Goal: Task Accomplishment & Management: Manage account settings

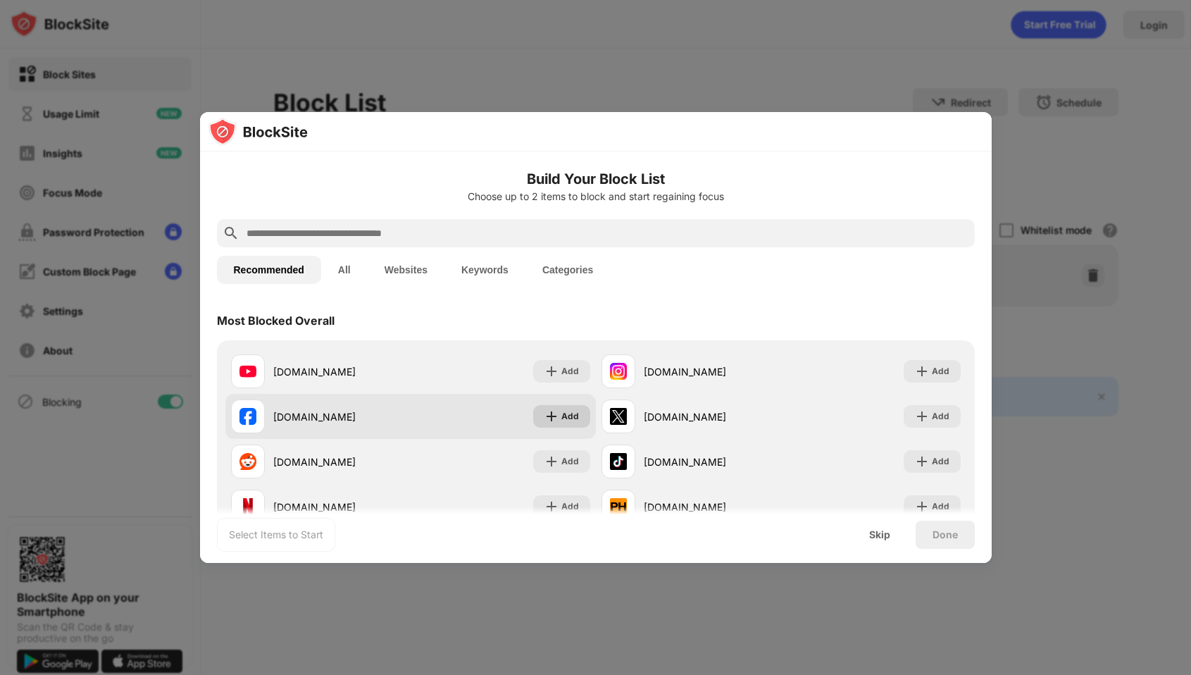
click at [564, 419] on div "Add" at bounding box center [570, 416] width 18 height 14
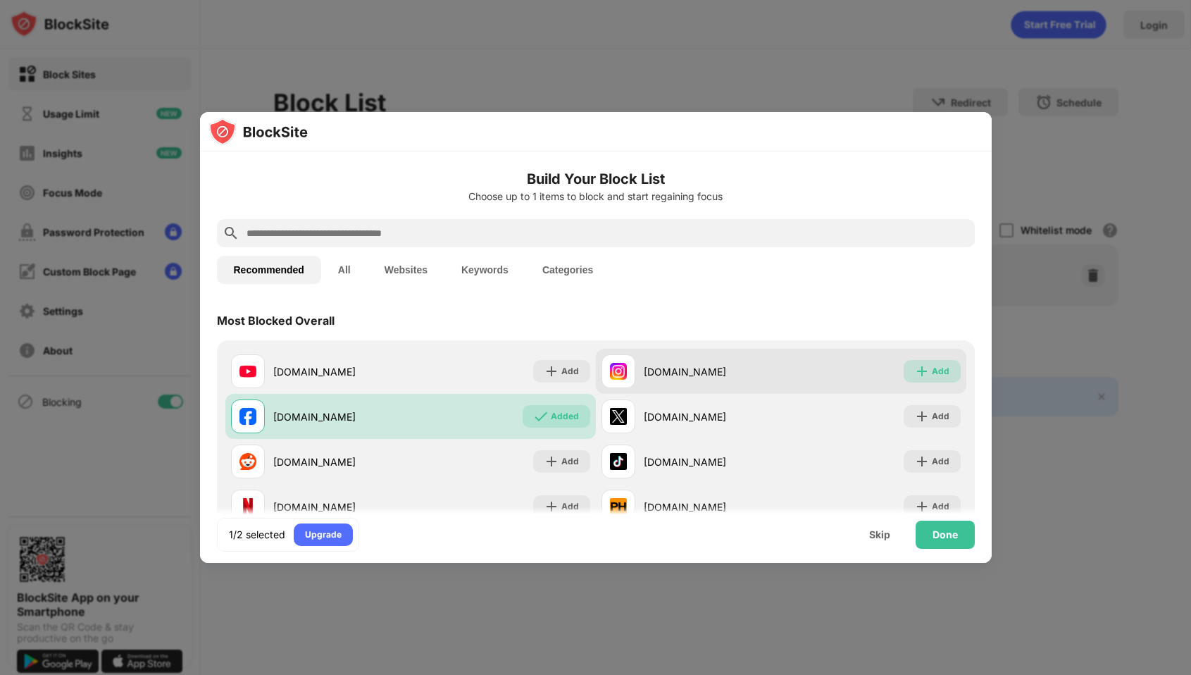
click at [940, 373] on div "Add" at bounding box center [941, 371] width 18 height 14
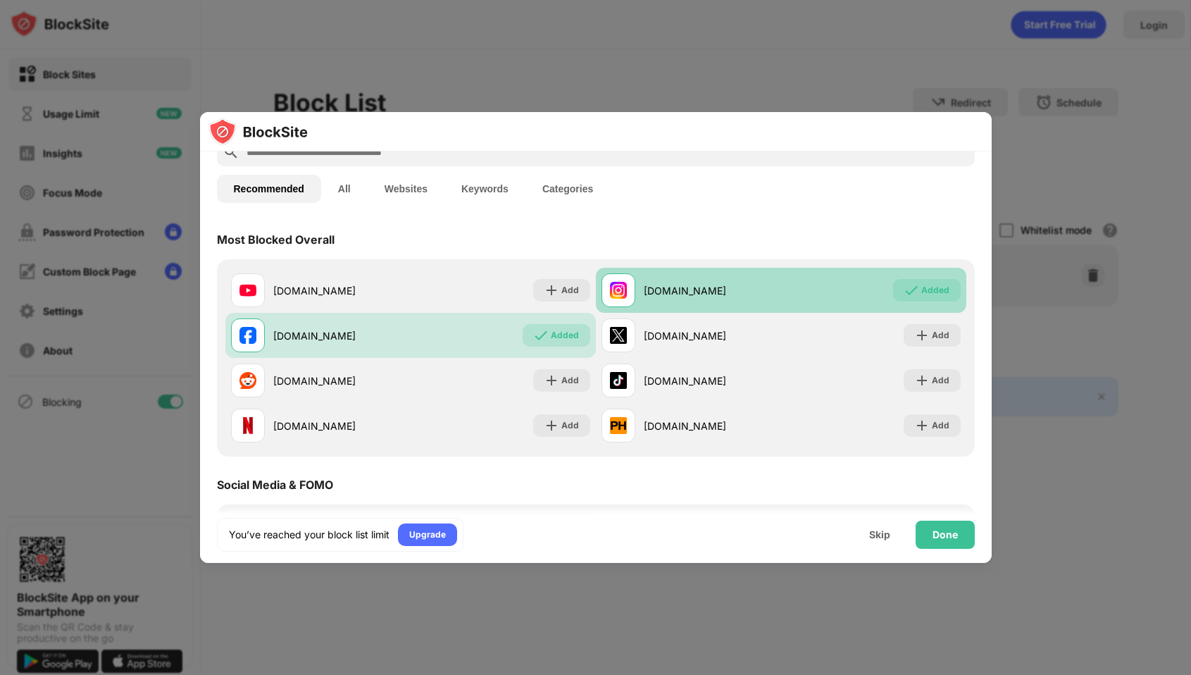
scroll to position [95, 0]
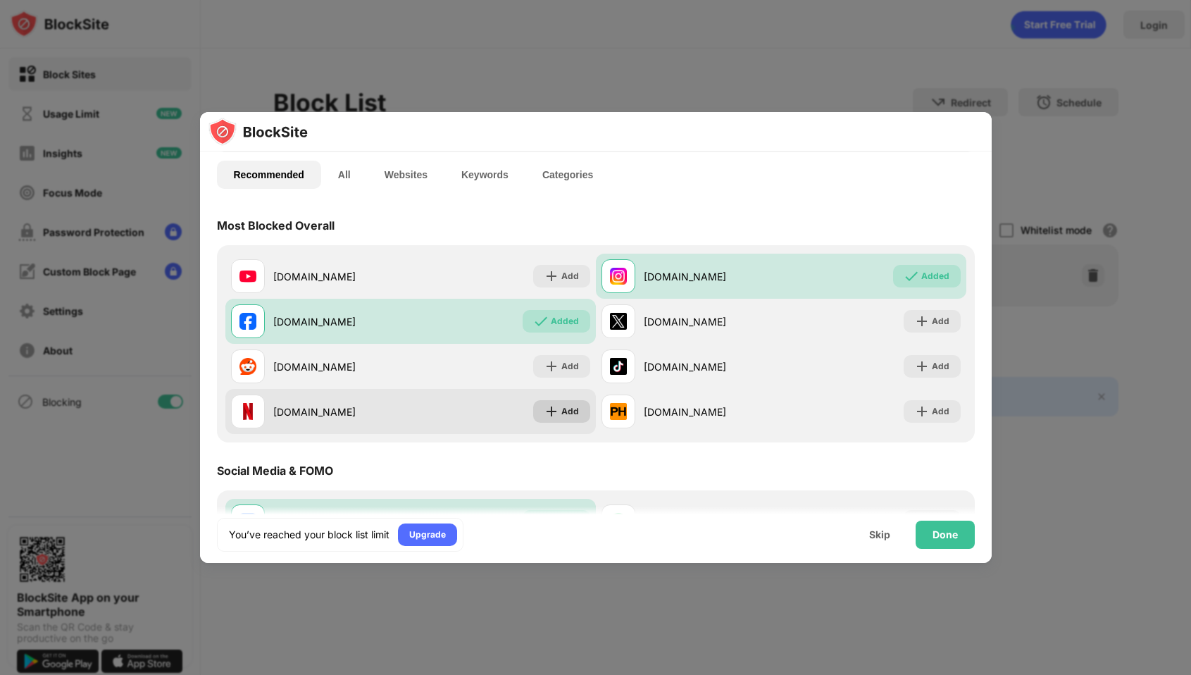
click at [573, 416] on div "Add" at bounding box center [570, 411] width 18 height 14
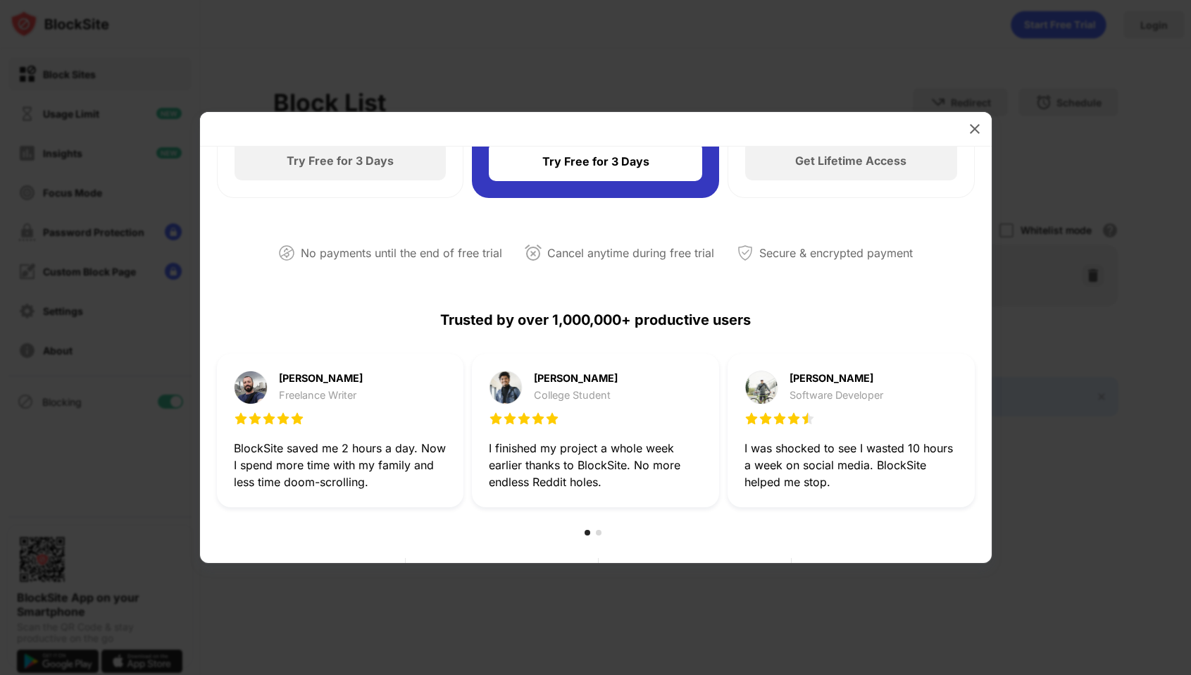
scroll to position [247, 0]
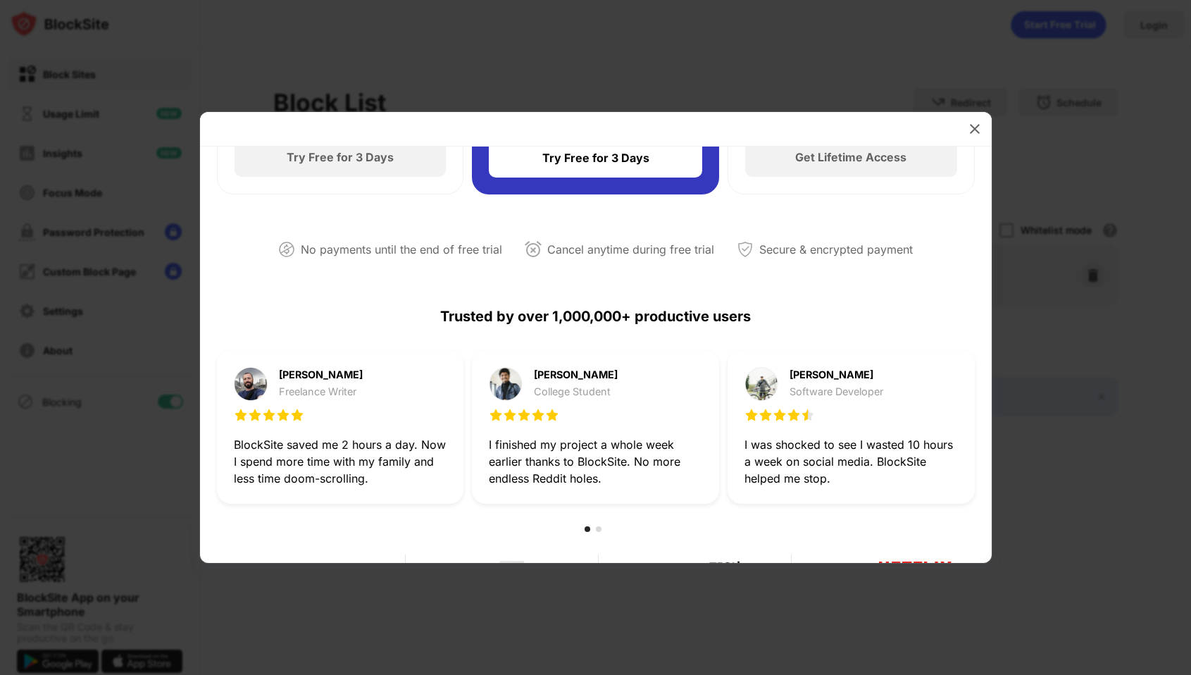
click at [963, 113] on div at bounding box center [596, 129] width 792 height 35
click at [976, 137] on div at bounding box center [975, 129] width 23 height 23
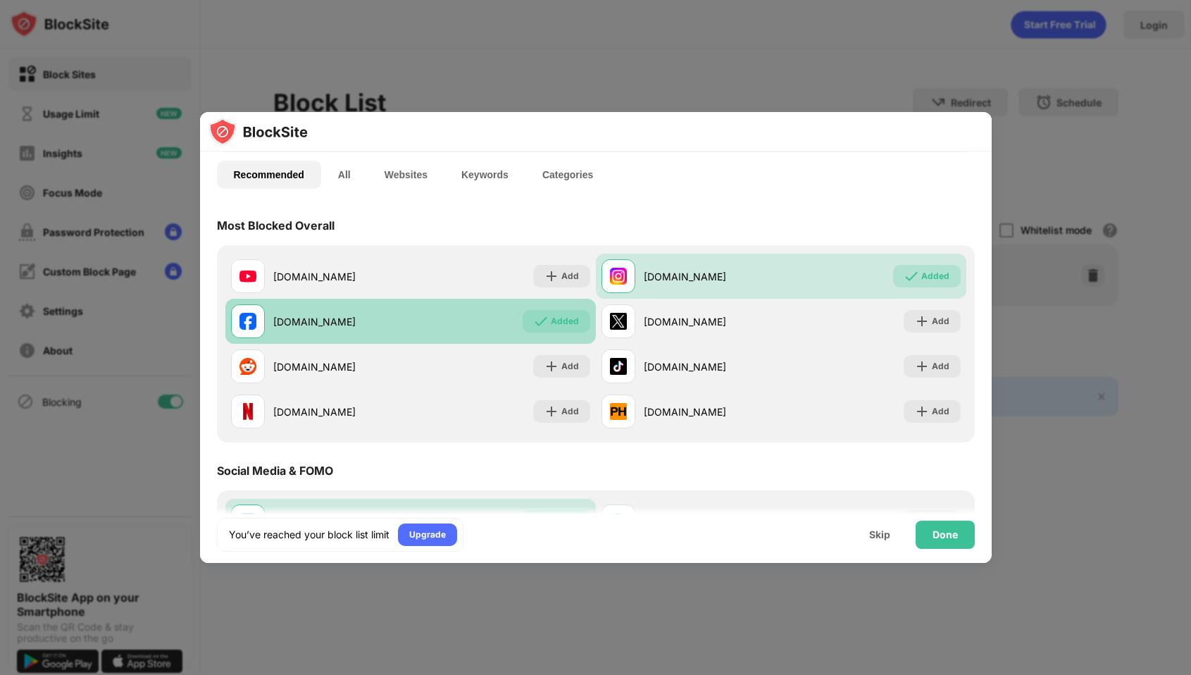
click at [573, 318] on div "Added" at bounding box center [565, 321] width 28 height 14
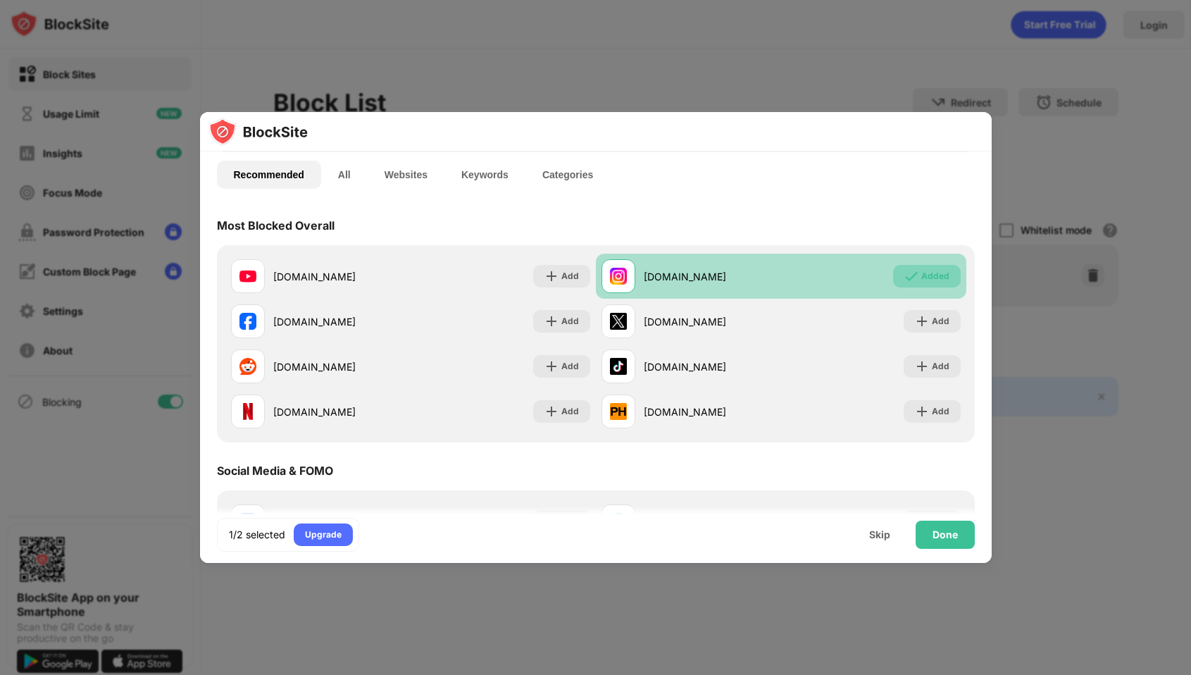
click at [921, 280] on div "Added" at bounding box center [927, 276] width 68 height 23
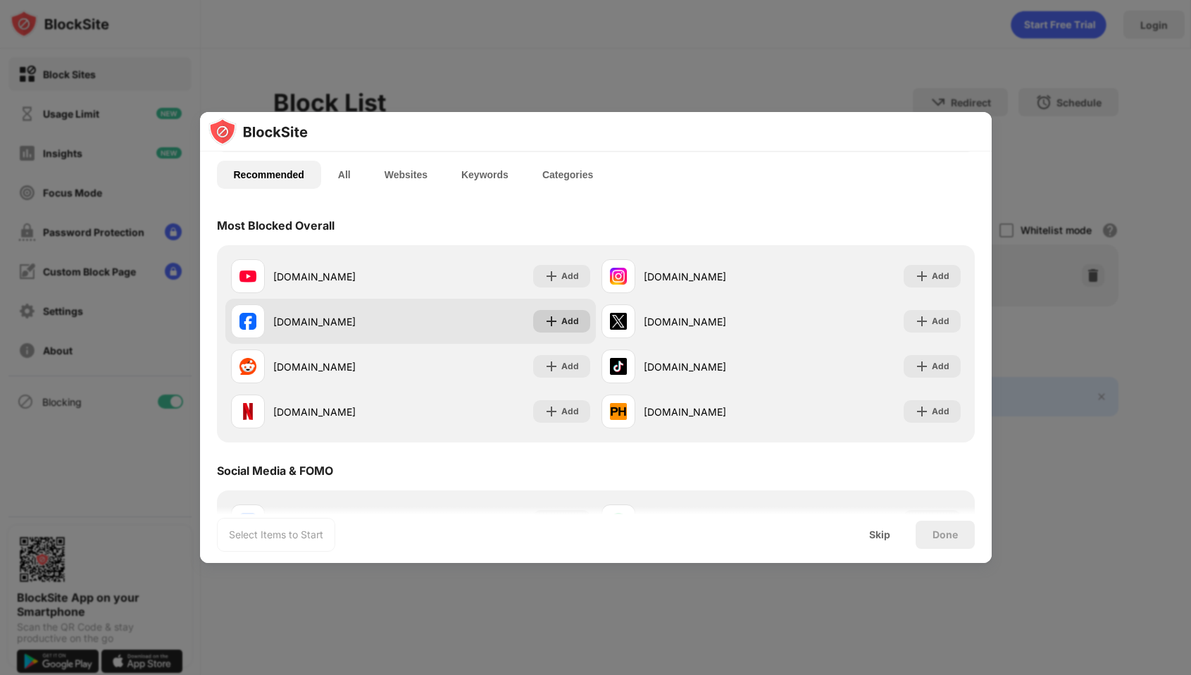
click at [564, 322] on div "Add" at bounding box center [570, 321] width 18 height 14
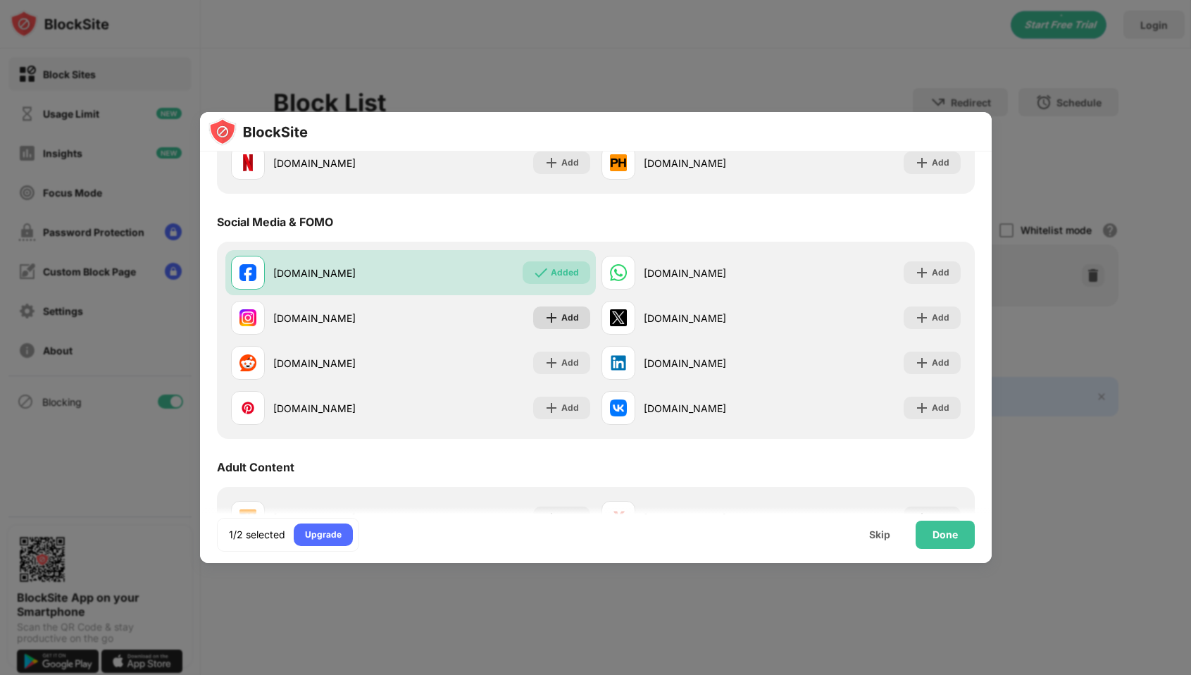
scroll to position [346, 0]
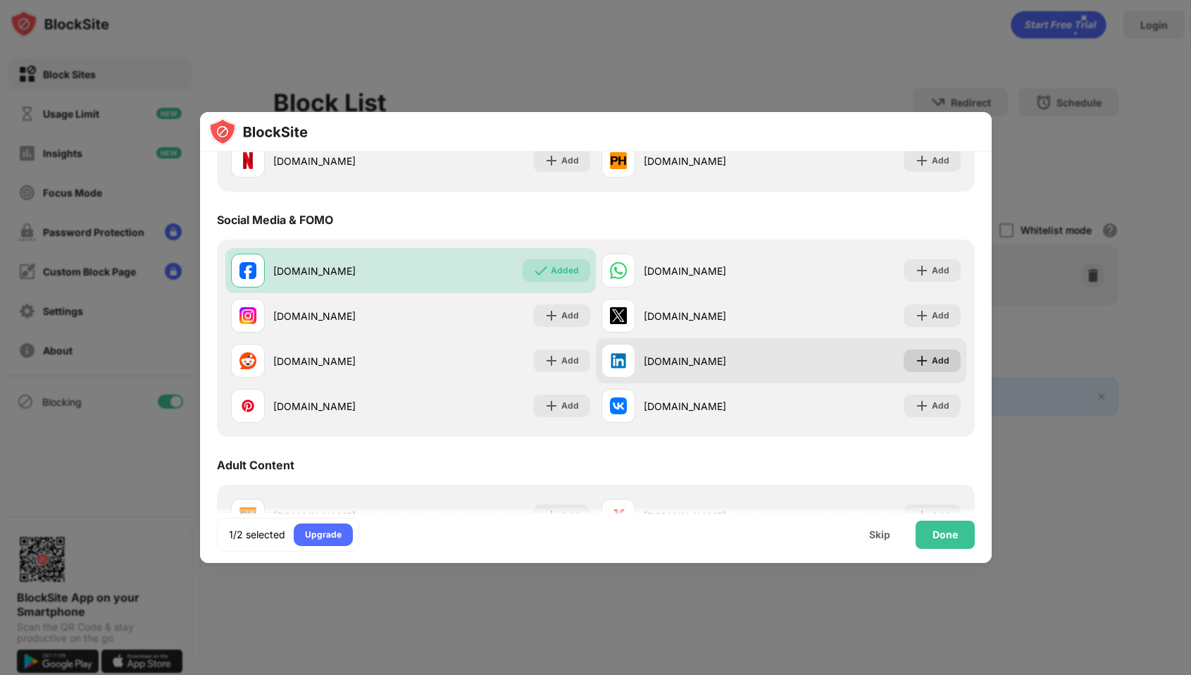
click at [938, 356] on div "Add" at bounding box center [941, 361] width 18 height 14
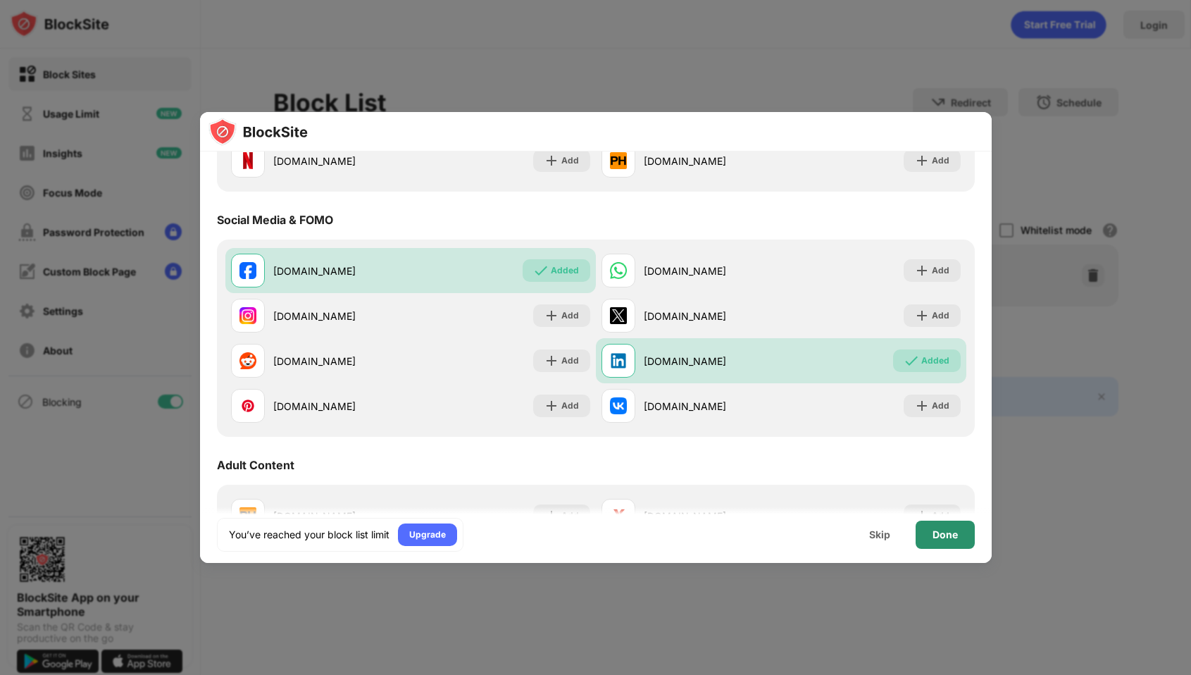
click at [933, 528] on div "Done" at bounding box center [945, 535] width 59 height 28
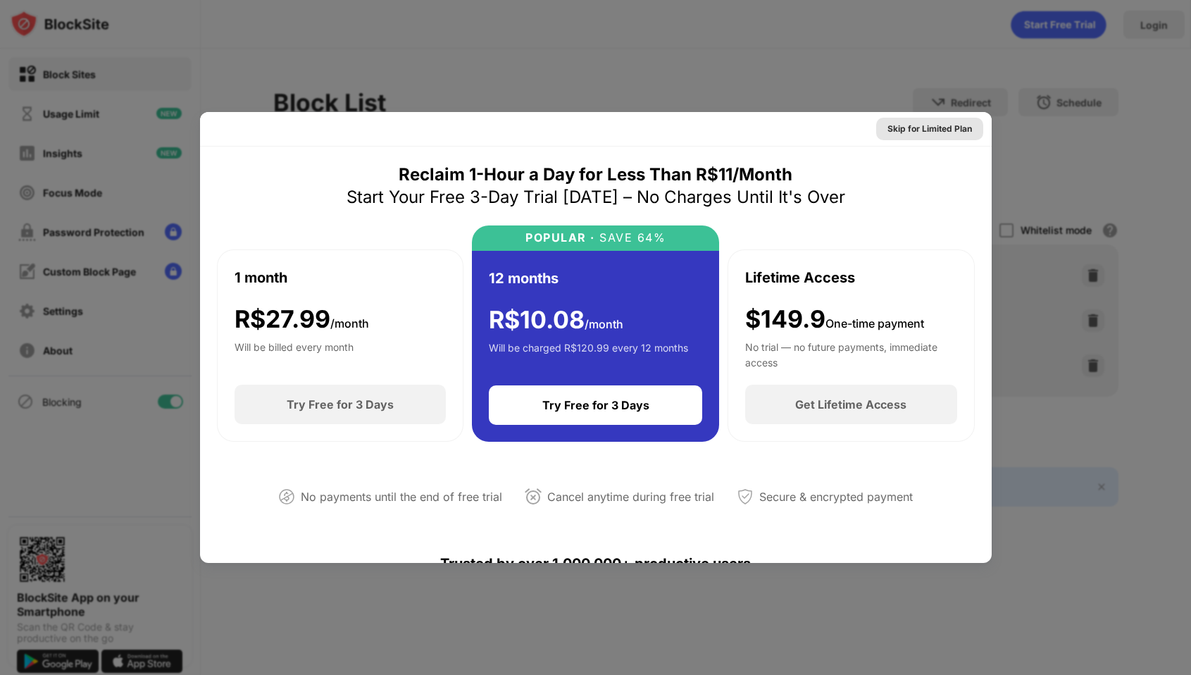
click at [943, 131] on div "Skip for Limited Plan" at bounding box center [930, 129] width 85 height 14
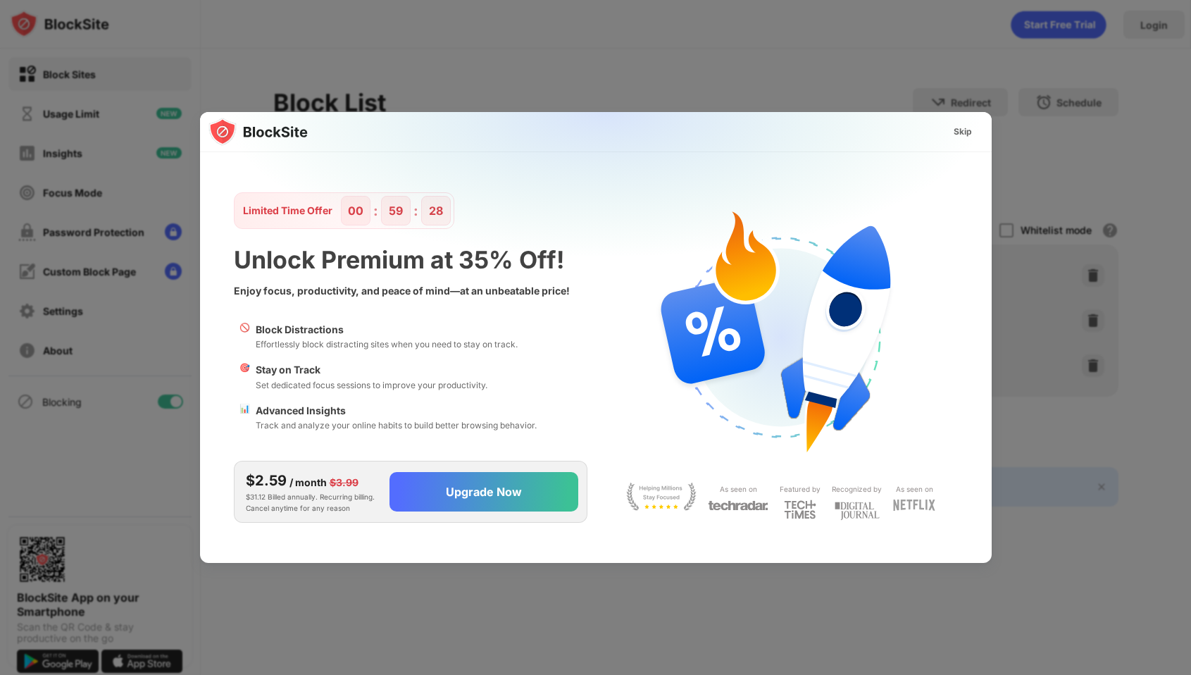
click at [961, 134] on div "Skip" at bounding box center [963, 132] width 18 height 14
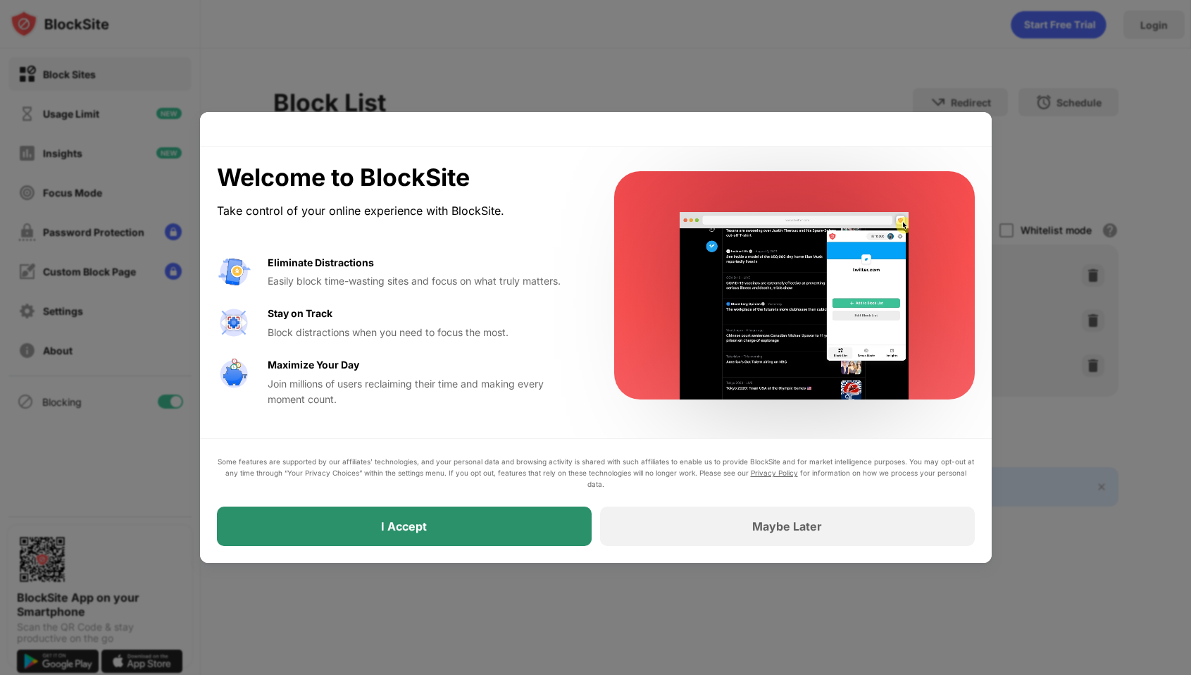
click at [522, 528] on div "I Accept" at bounding box center [404, 525] width 375 height 39
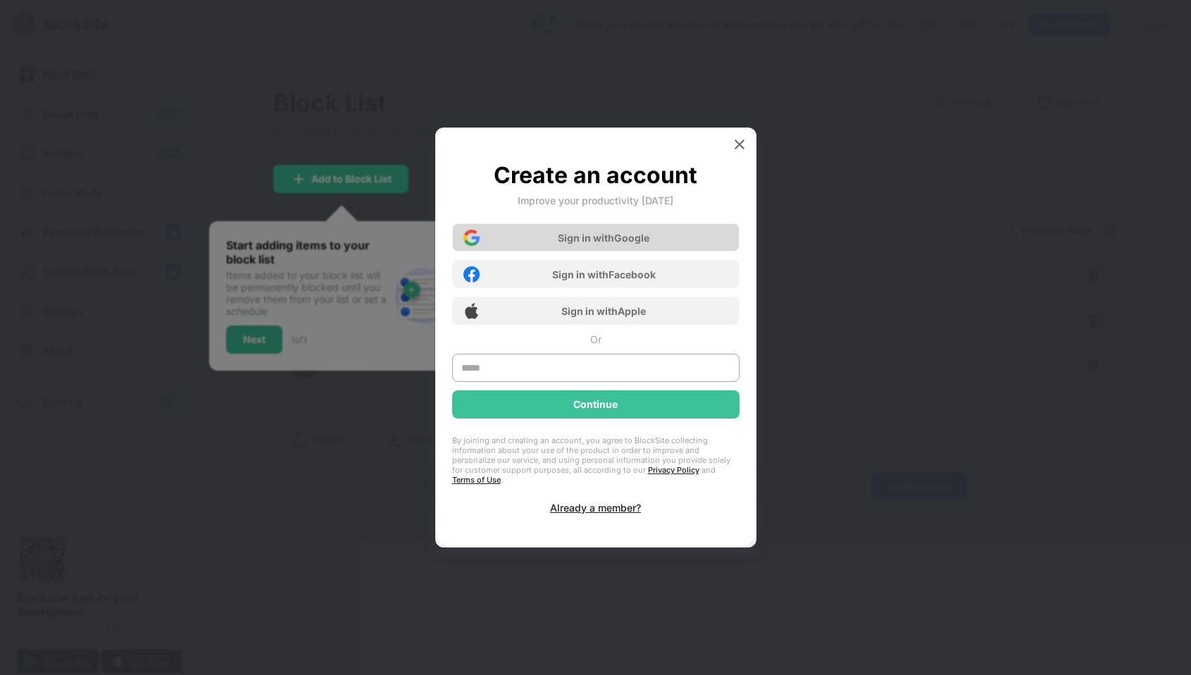
click at [652, 247] on div "Sign in with Google" at bounding box center [595, 237] width 287 height 28
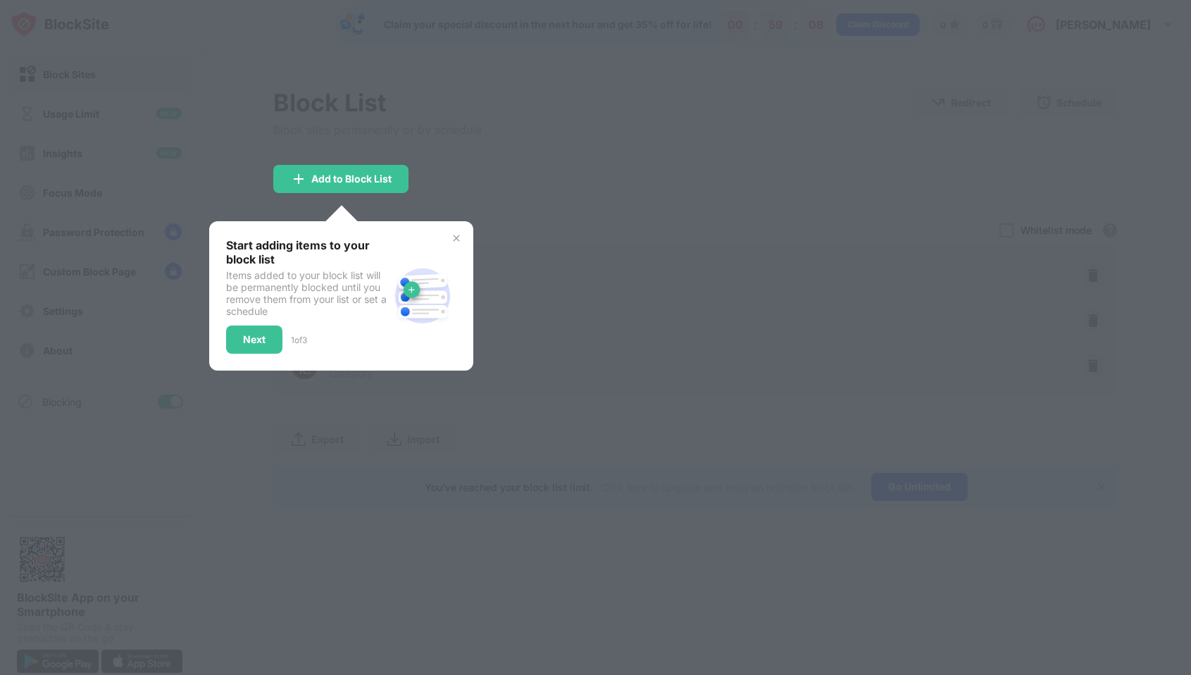
click at [459, 235] on img at bounding box center [456, 237] width 11 height 11
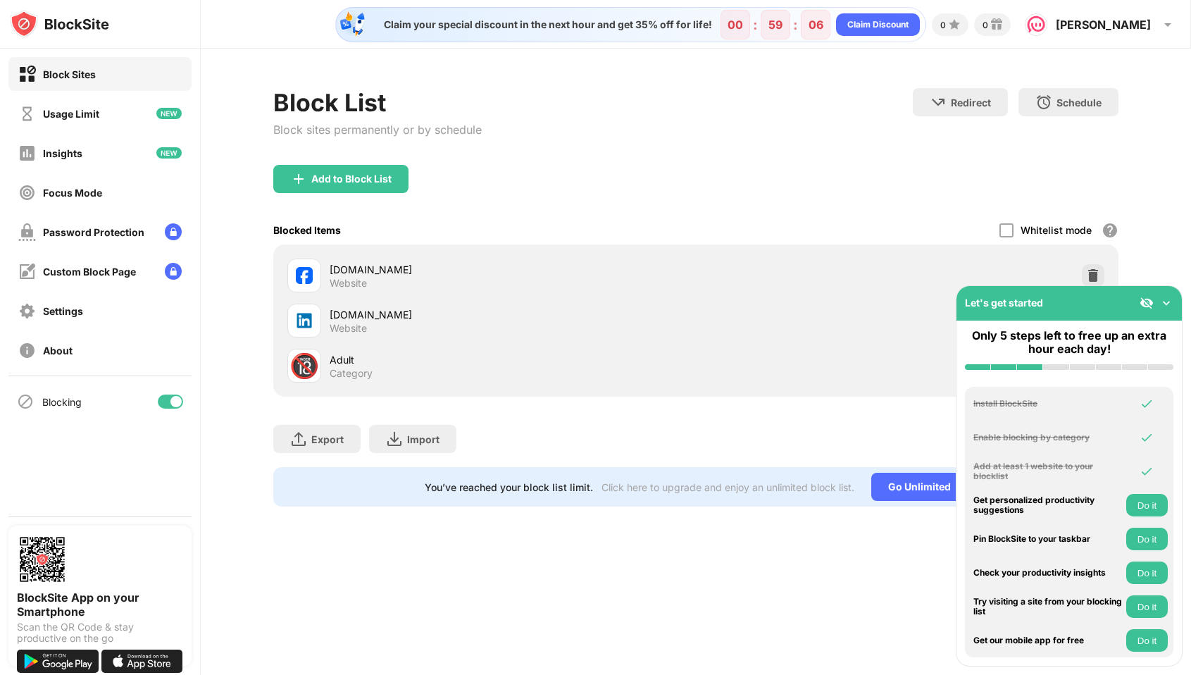
click at [1170, 310] on div "Let's get started" at bounding box center [1069, 303] width 225 height 35
click at [1170, 307] on img at bounding box center [1167, 303] width 14 height 14
